Goal: Task Accomplishment & Management: Use online tool/utility

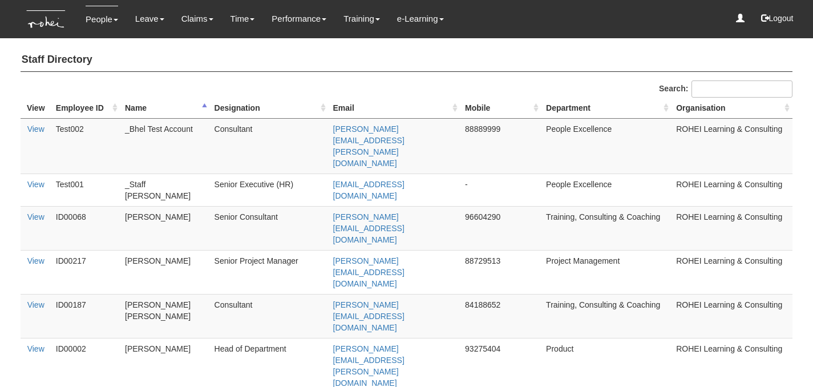
select select "50"
click at [516, 53] on h4 "Staff Directory" at bounding box center [407, 60] width 773 height 23
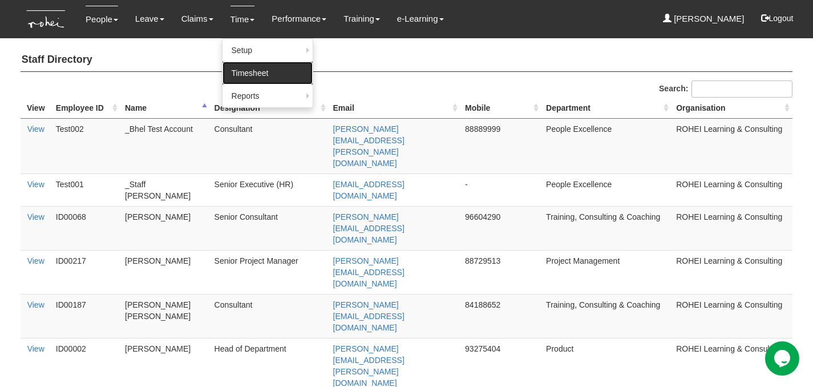
click at [252, 73] on link "Timesheet" at bounding box center [268, 73] width 90 height 23
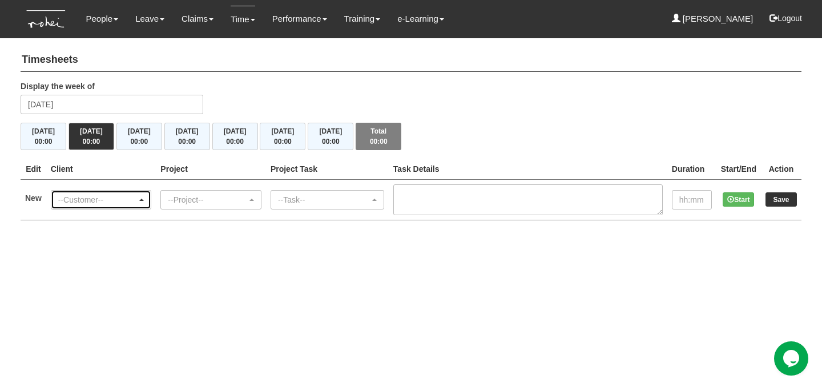
click at [132, 201] on div "--Customer--" at bounding box center [97, 199] width 79 height 11
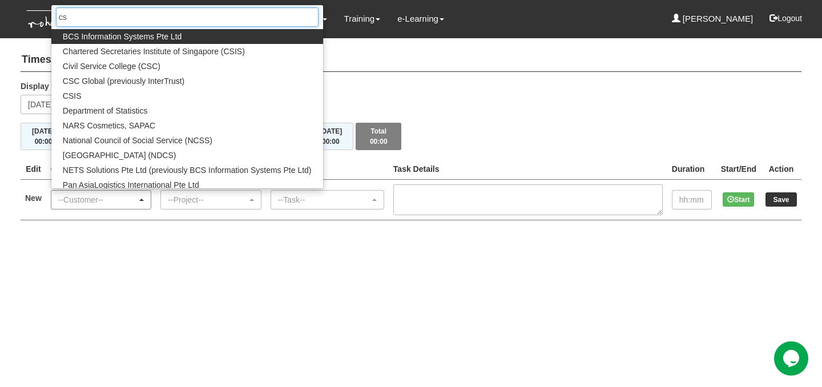
type input "csc"
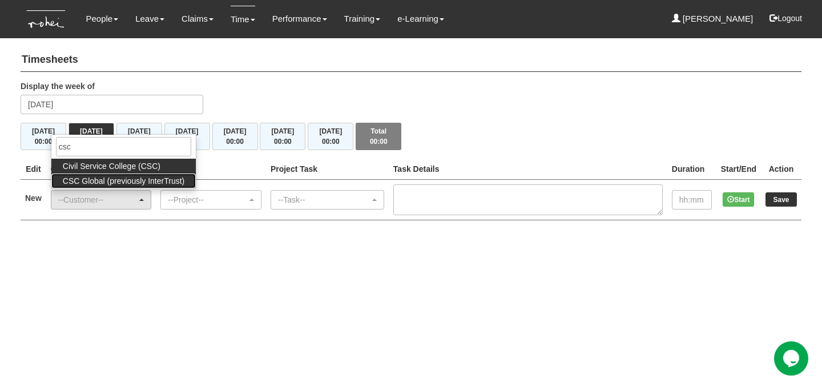
click at [153, 181] on span "CSC Global (previously InterTrust)" at bounding box center [124, 180] width 122 height 11
select select "894"
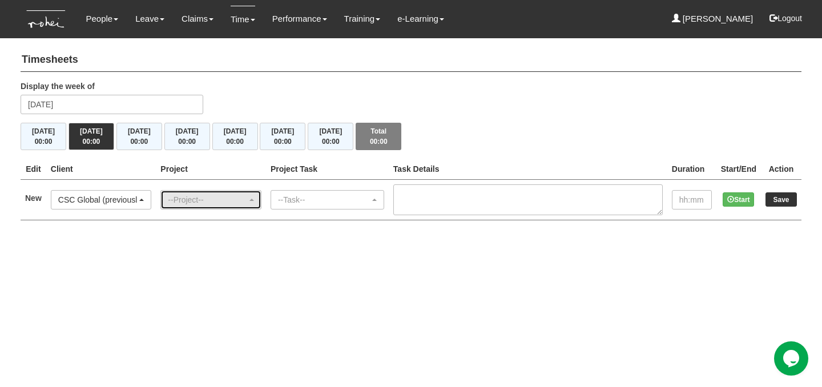
click at [213, 203] on div "--Project--" at bounding box center [207, 199] width 79 height 11
